Goal: Information Seeking & Learning: Learn about a topic

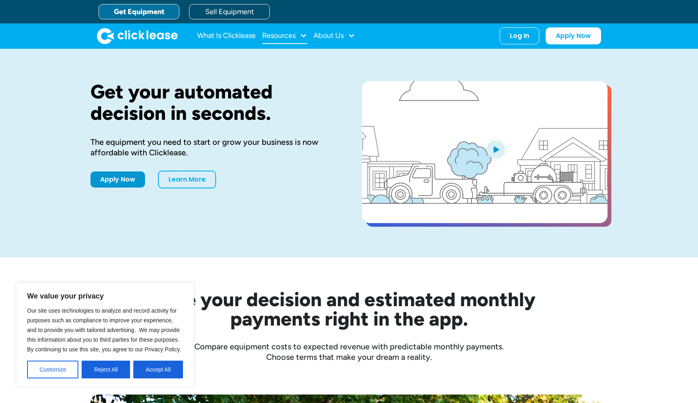
click at [303, 37] on div at bounding box center [303, 35] width 7 height 7
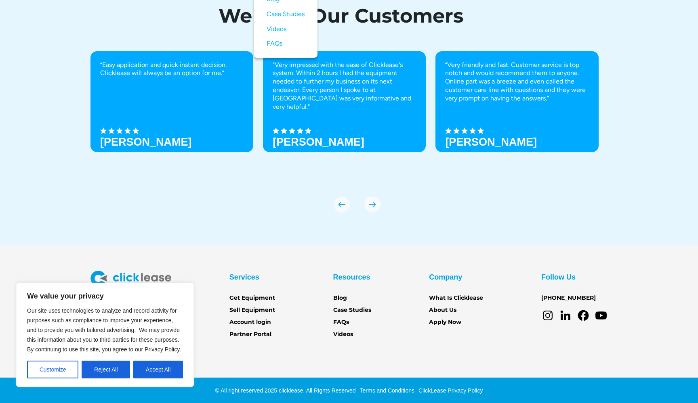
scroll to position [2765, 0]
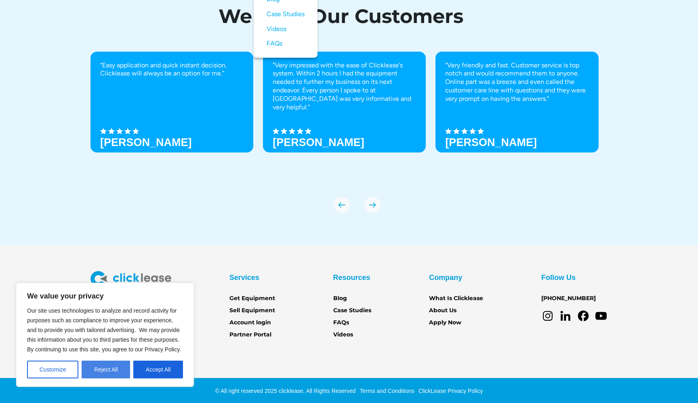
click at [118, 368] on button "Reject All" at bounding box center [106, 370] width 48 height 18
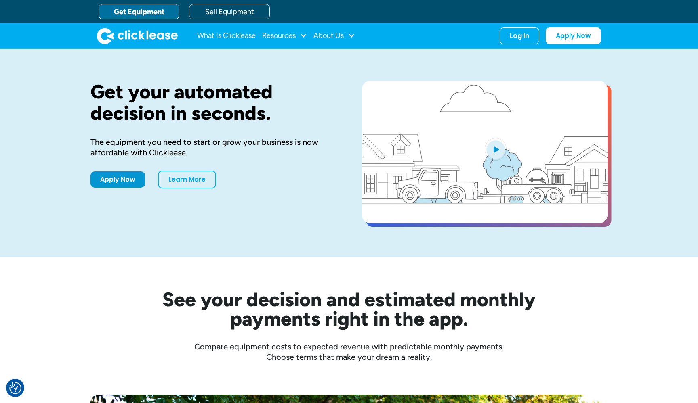
scroll to position [0, 0]
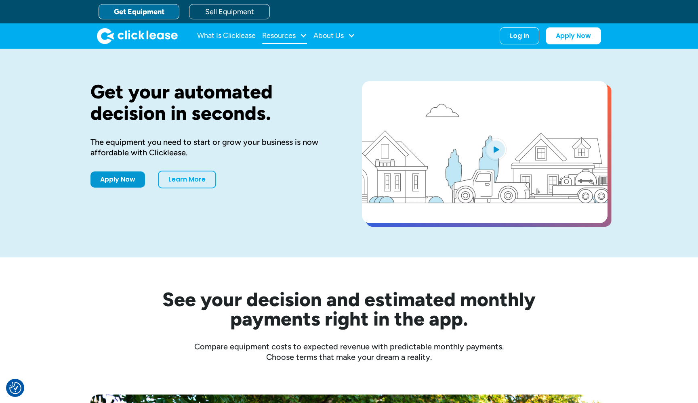
click at [293, 36] on div "Resources" at bounding box center [279, 36] width 34 height 0
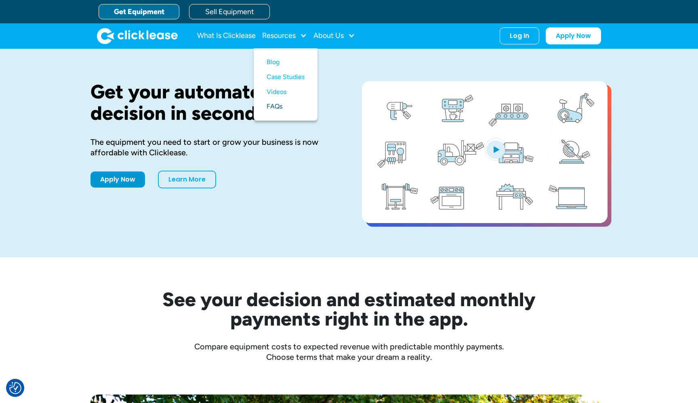
click at [276, 103] on link "FAQs" at bounding box center [286, 106] width 38 height 15
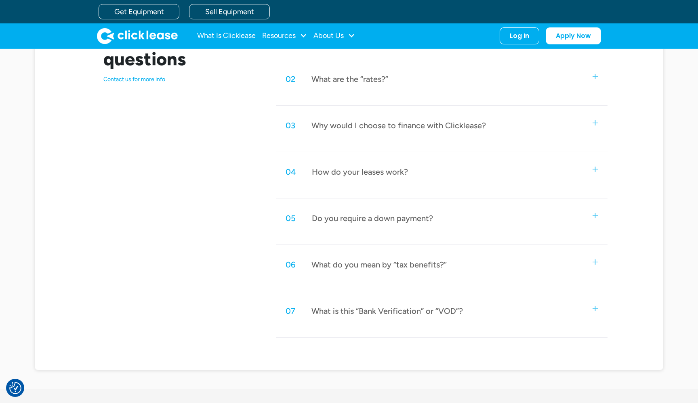
scroll to position [418, 0]
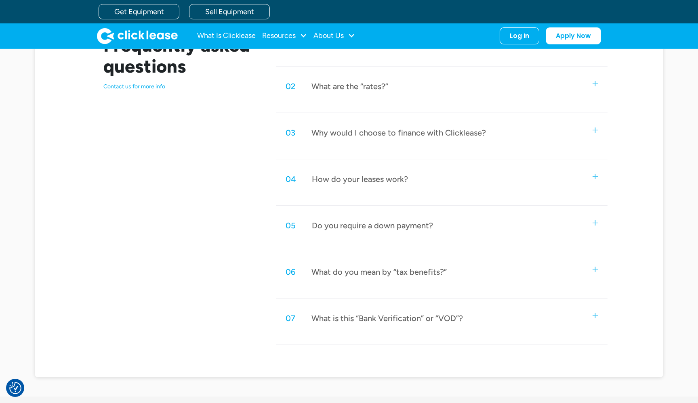
click at [368, 98] on div "02 What are the “rates?”" at bounding box center [442, 86] width 332 height 27
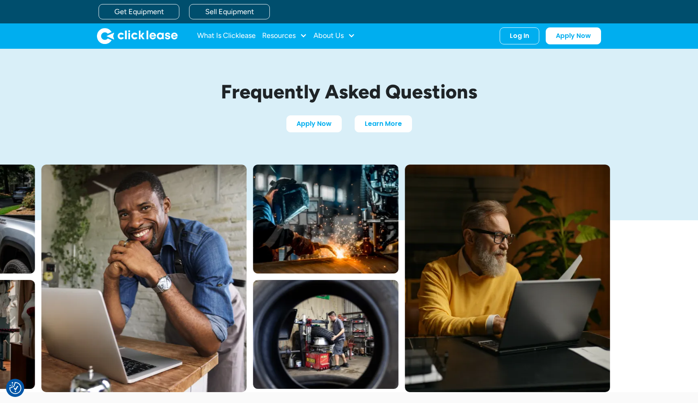
scroll to position [0, 0]
